Goal: Transaction & Acquisition: Purchase product/service

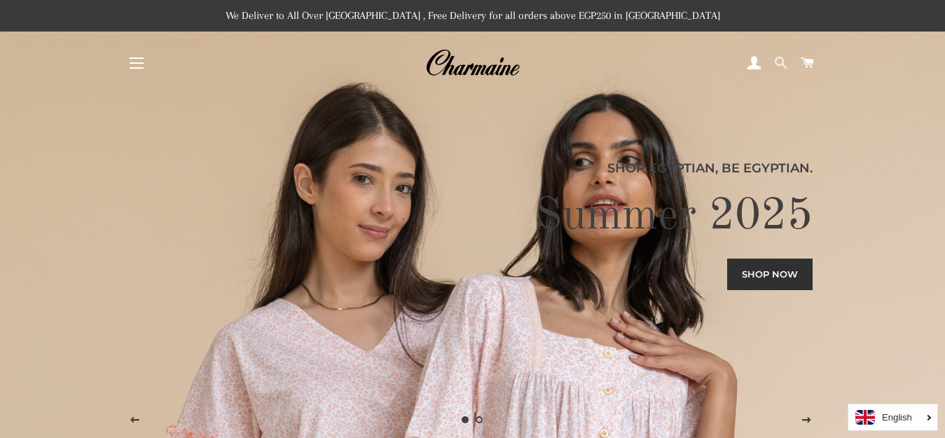
click at [783, 66] on span at bounding box center [780, 63] width 13 height 21
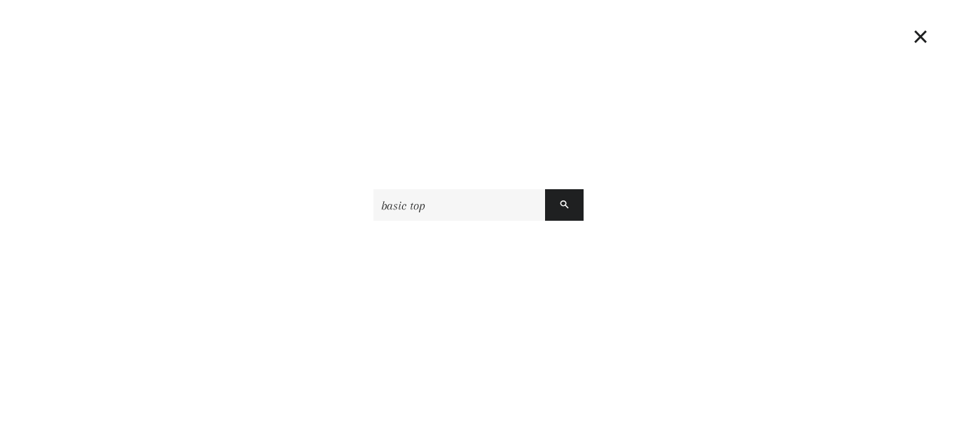
type input "basic top"
click at [545, 189] on button "Search" at bounding box center [564, 205] width 39 height 32
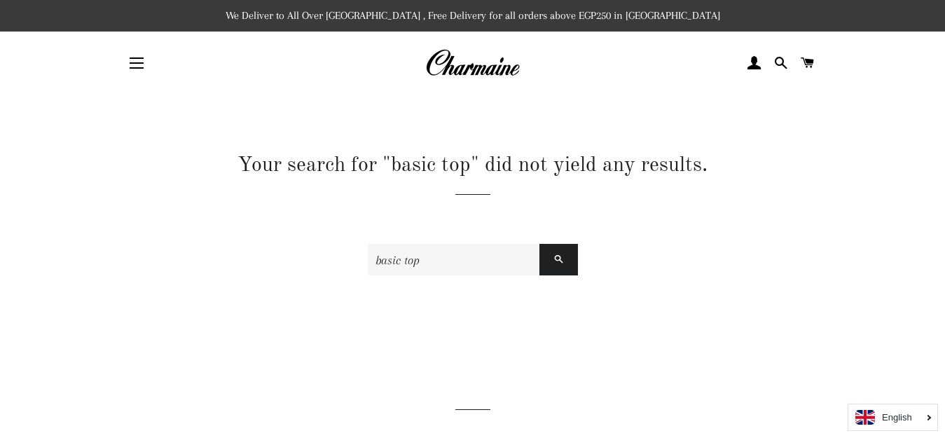
click at [507, 256] on input "basic top" at bounding box center [454, 260] width 172 height 32
type input "b"
type input "off shoulder"
click at [540, 244] on button "Search" at bounding box center [559, 260] width 39 height 32
